Goal: Register for event/course

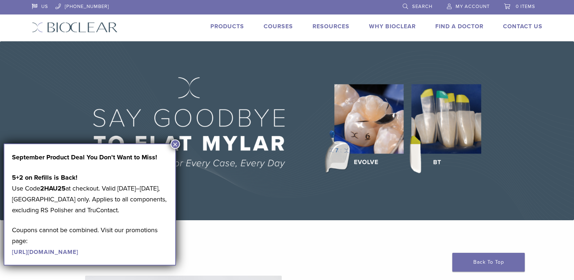
click at [177, 144] on button "×" at bounding box center [175, 143] width 9 height 9
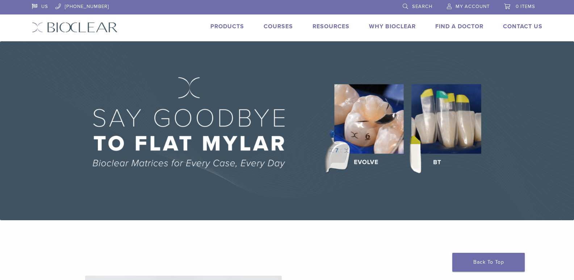
click at [270, 26] on link "Courses" at bounding box center [278, 26] width 29 height 7
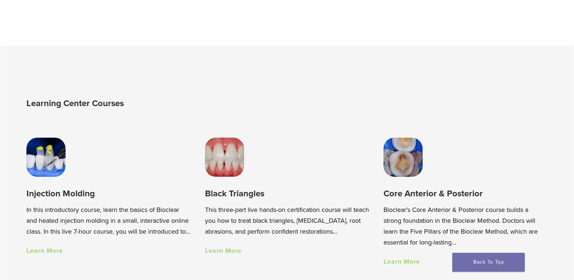
scroll to position [507, 0]
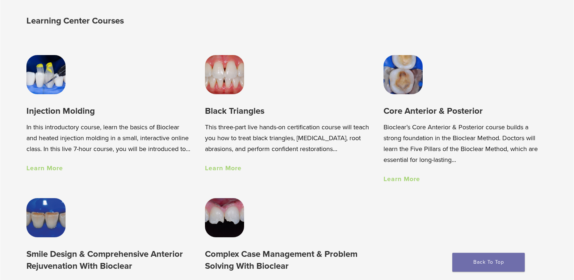
click at [405, 179] on link "Learn More" at bounding box center [402, 179] width 37 height 8
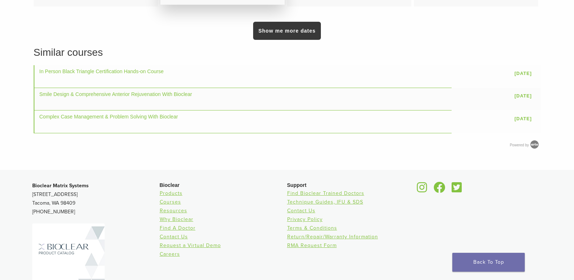
scroll to position [761, 0]
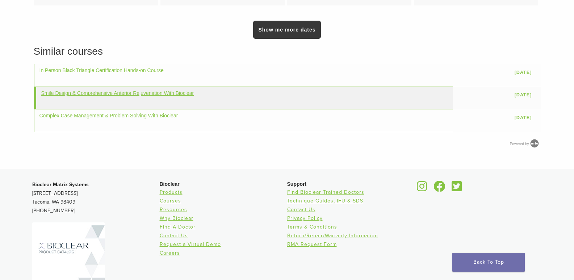
click at [181, 90] on link "Smile Design & Comprehensive Anterior Rejuvenation With Bioclear" at bounding box center [117, 93] width 153 height 6
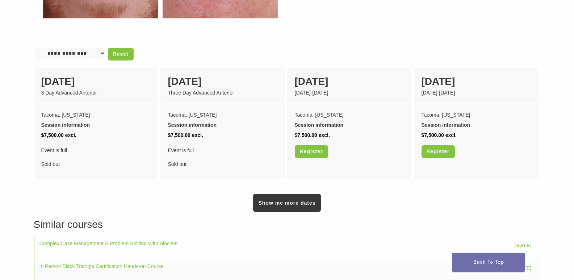
scroll to position [507, 0]
